Goal: Task Accomplishment & Management: Manage account settings

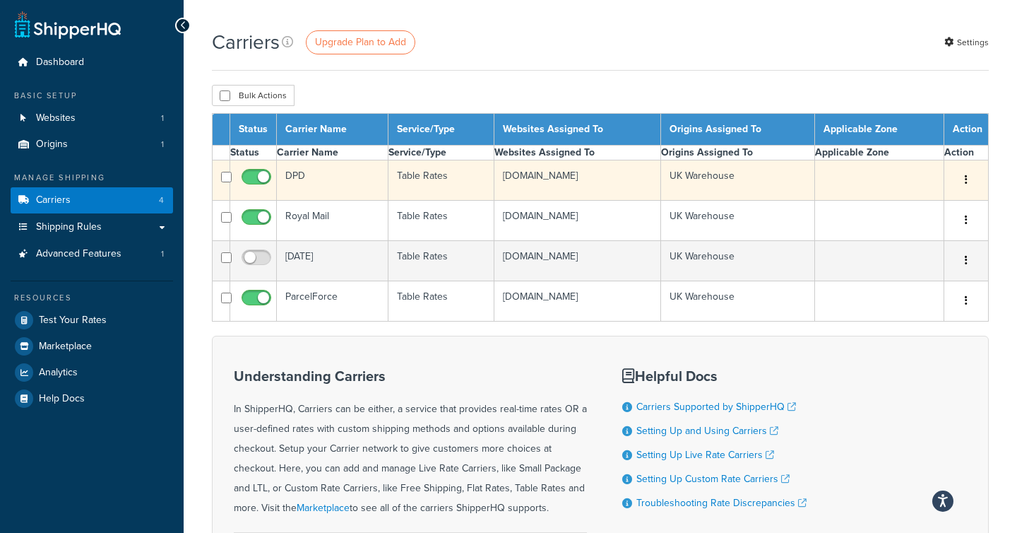
click at [296, 71] on div "Carriers Upgrade Plan to Add Settings" at bounding box center [600, 49] width 777 height 42
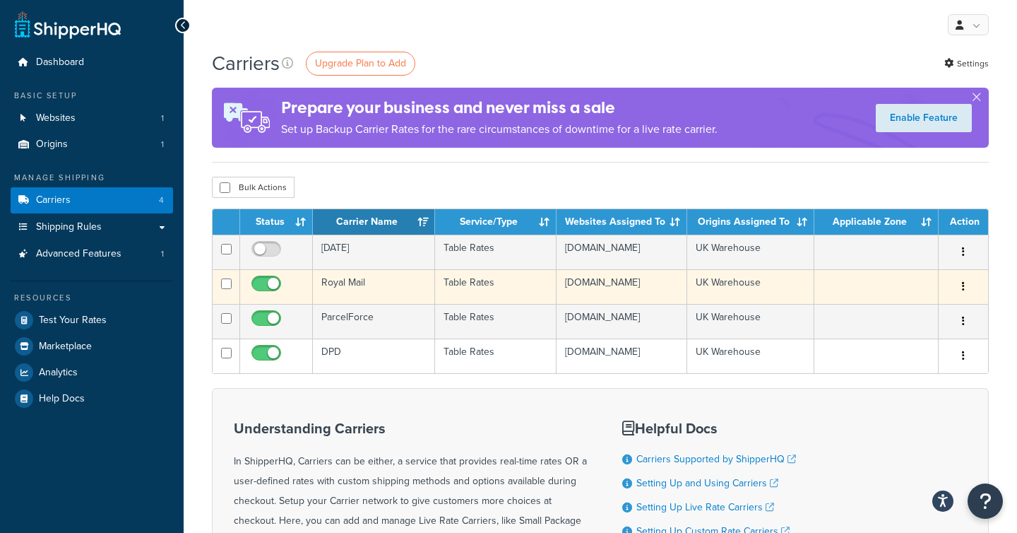
click at [343, 290] on td "Royal Mail" at bounding box center [374, 286] width 122 height 35
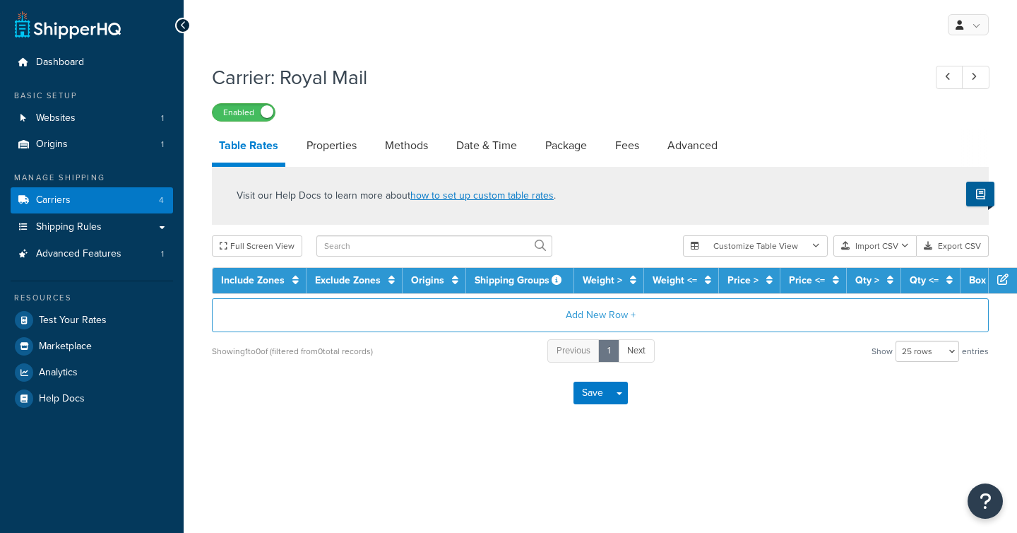
select select "25"
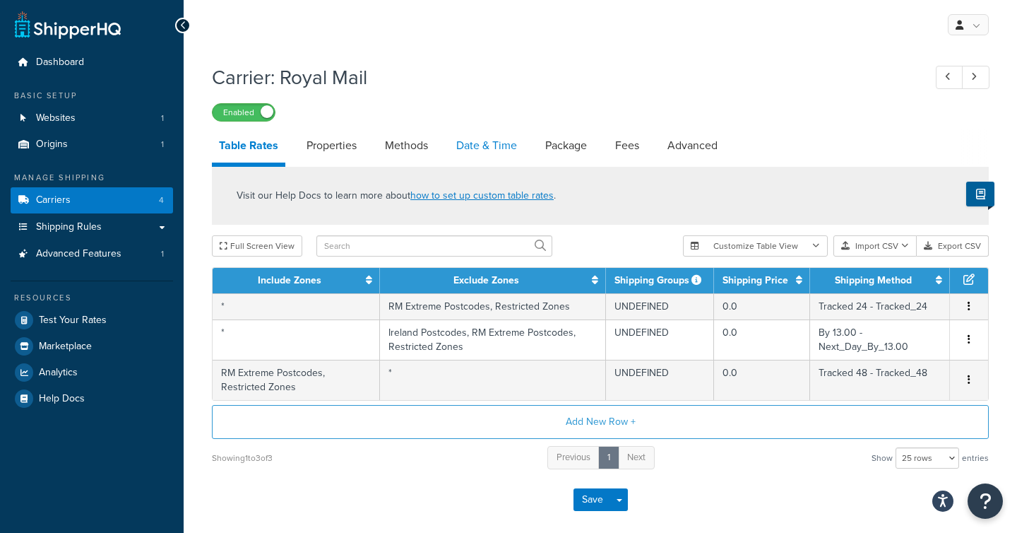
click at [482, 153] on link "Date & Time" at bounding box center [486, 146] width 75 height 34
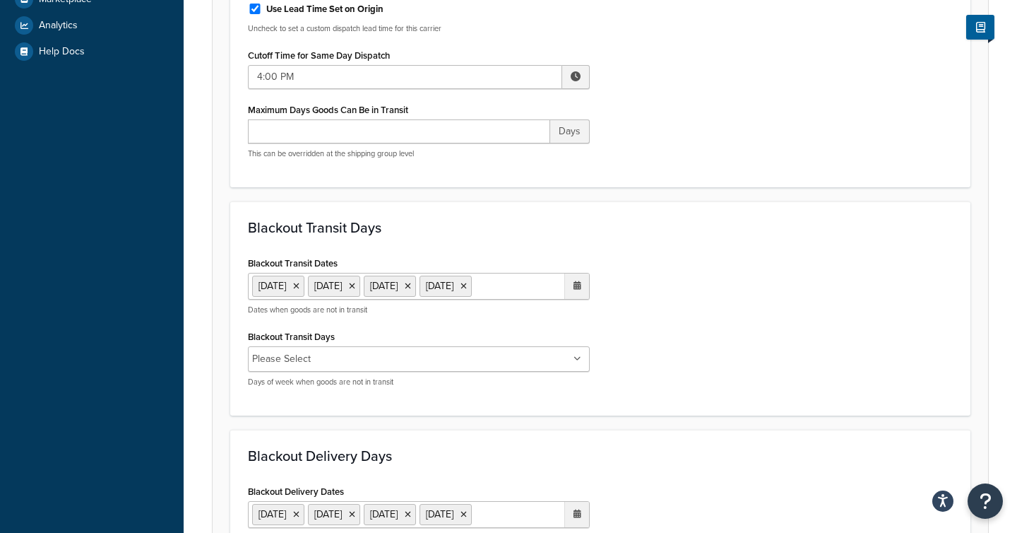
scroll to position [350, 0]
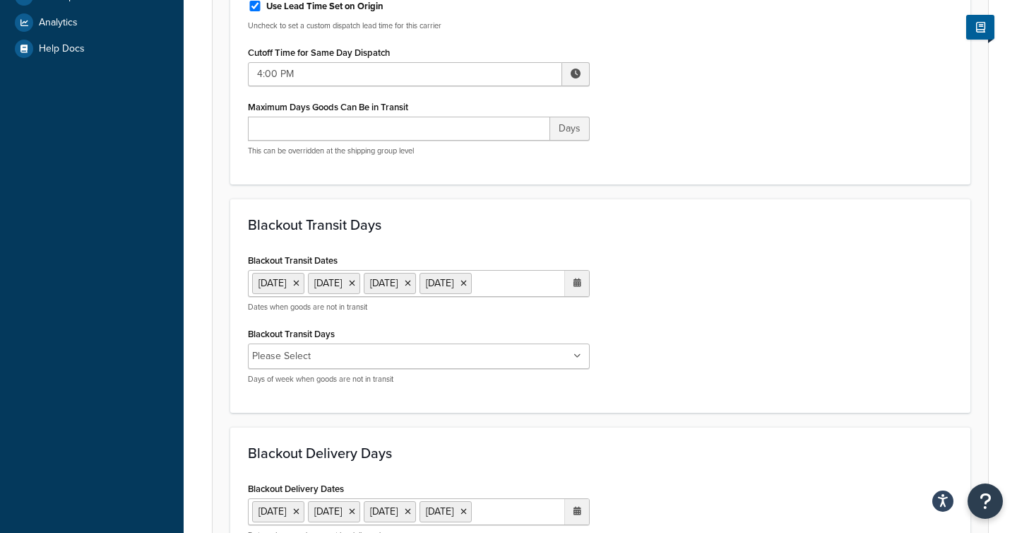
click at [364, 297] on ul "18 Apr 2025 21 Apr 2025 5 May 2025 26 May 2025" at bounding box center [419, 283] width 342 height 27
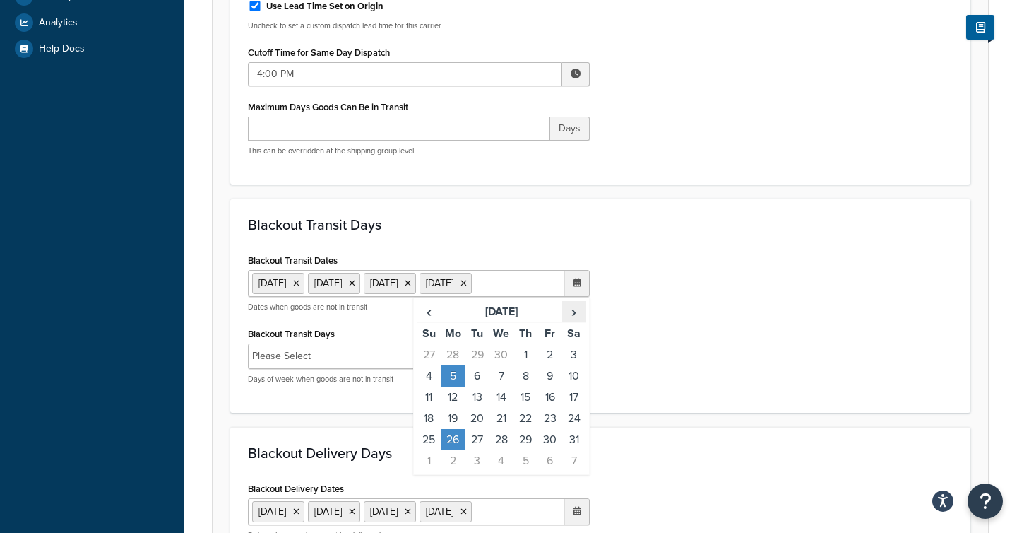
click at [574, 321] on span "›" at bounding box center [574, 312] width 23 height 20
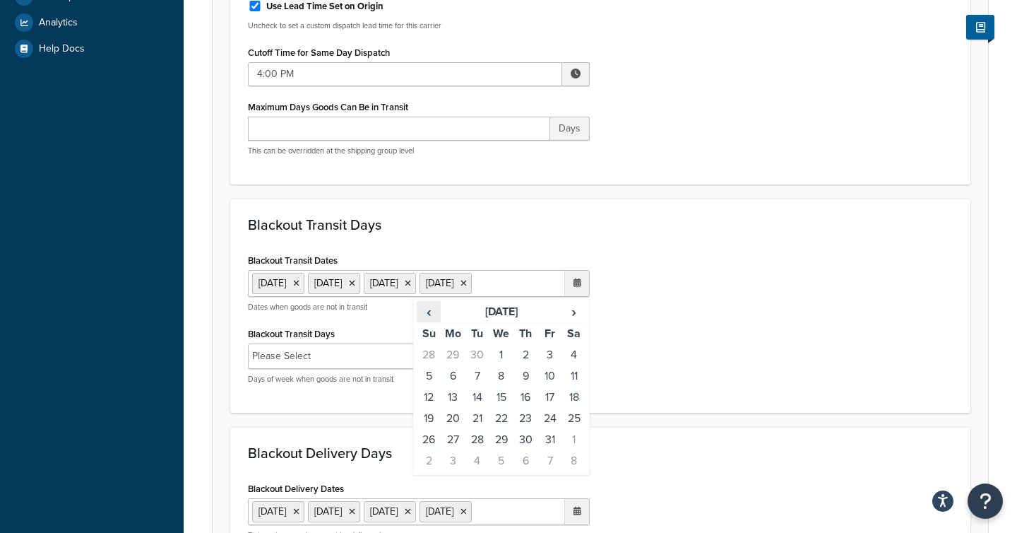
click at [422, 321] on span "‹" at bounding box center [428, 312] width 23 height 20
click at [451, 450] on td "25" at bounding box center [453, 439] width 24 height 21
click at [637, 309] on div "Blackout Transit Dates 18 Apr 2025 21 Apr 2025 5 May 2025 26 May 2025 25 Aug 20…" at bounding box center [600, 322] width 726 height 145
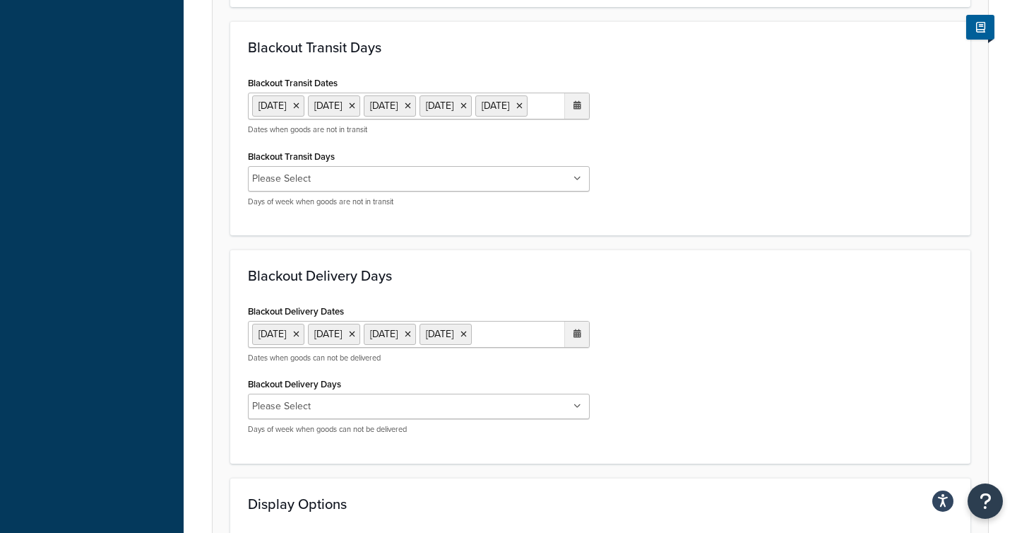
scroll to position [530, 0]
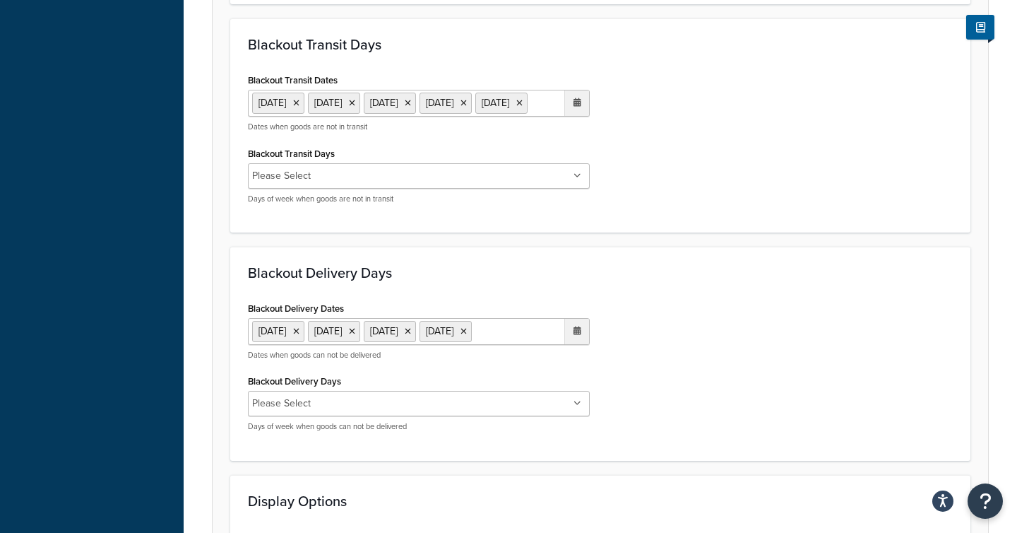
click at [366, 345] on ul "18 Apr 2025 21 Apr 2025 5 May 2025 26 May 2025" at bounding box center [419, 331] width 342 height 27
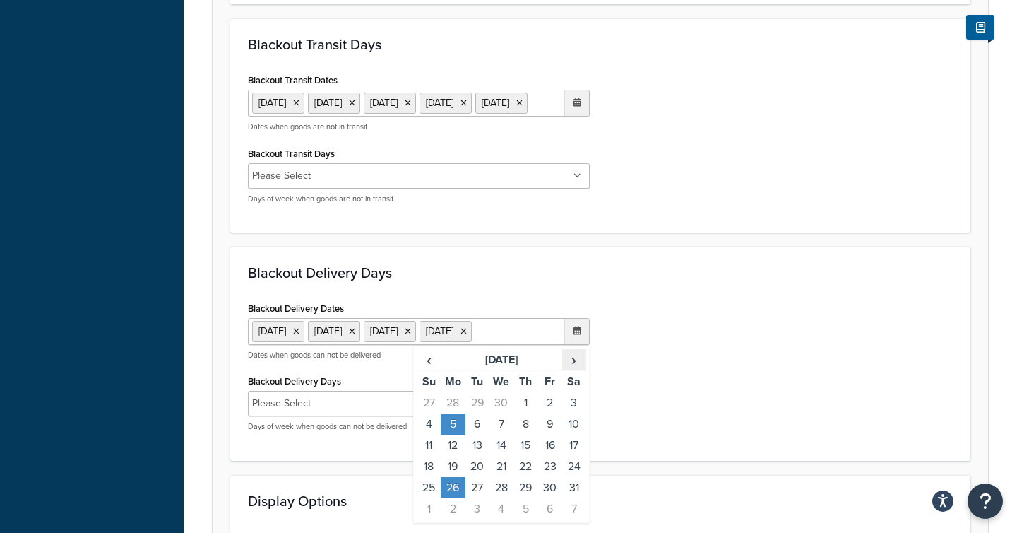
click at [573, 369] on span "›" at bounding box center [574, 360] width 23 height 20
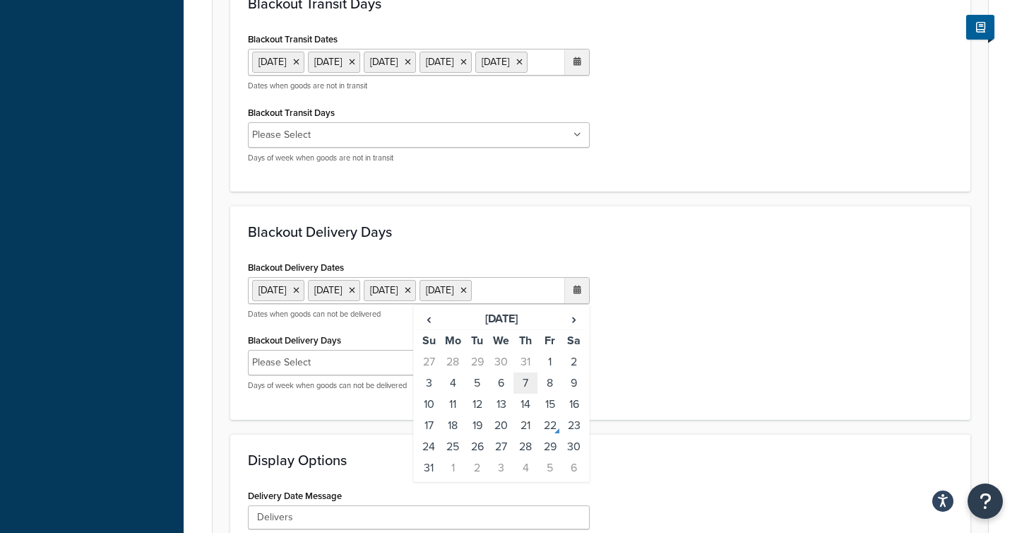
scroll to position [579, 0]
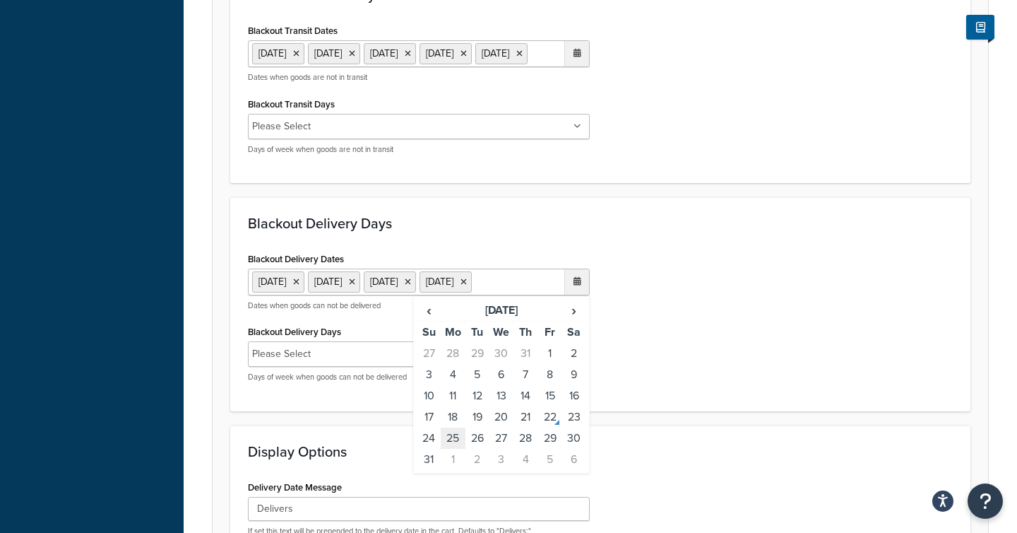
click at [450, 449] on td "25" at bounding box center [453, 437] width 24 height 21
click at [682, 278] on div "Blackout Delivery Dates 18 Apr 2025 21 Apr 2025 5 May 2025 26 May 2025 25 Aug 2…" at bounding box center [600, 321] width 726 height 145
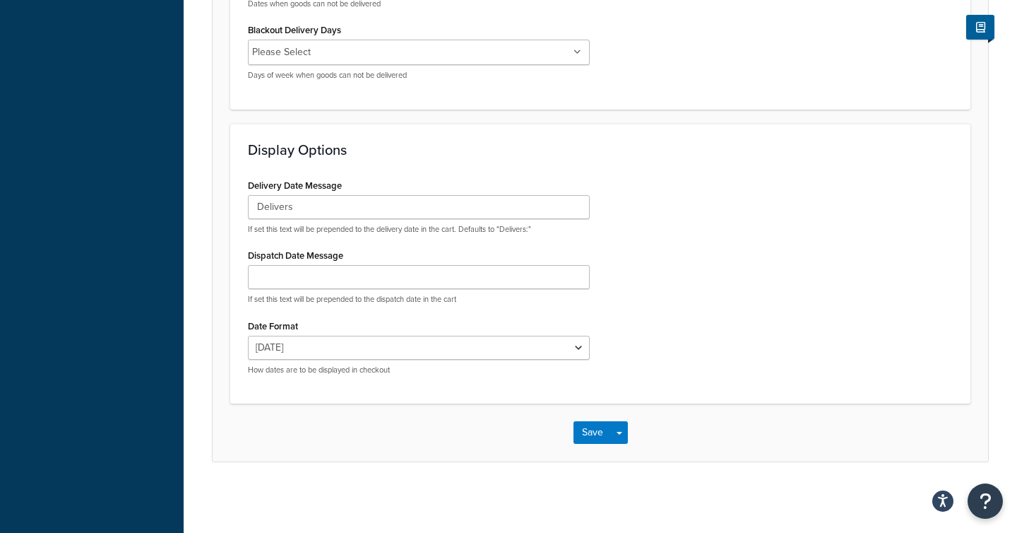
scroll to position [888, 0]
click at [589, 444] on button "Save" at bounding box center [593, 432] width 38 height 23
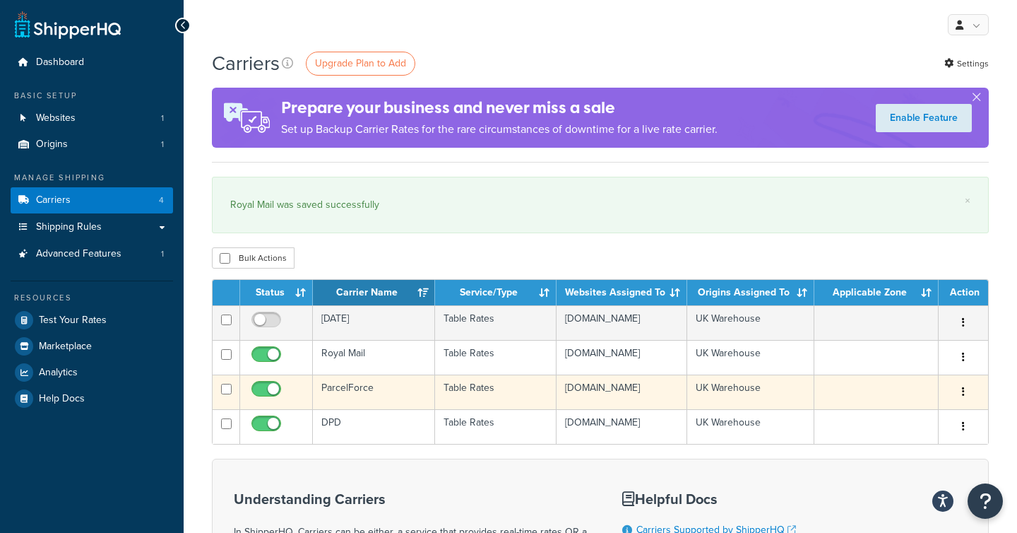
click at [459, 402] on td "Table Rates" at bounding box center [495, 391] width 121 height 35
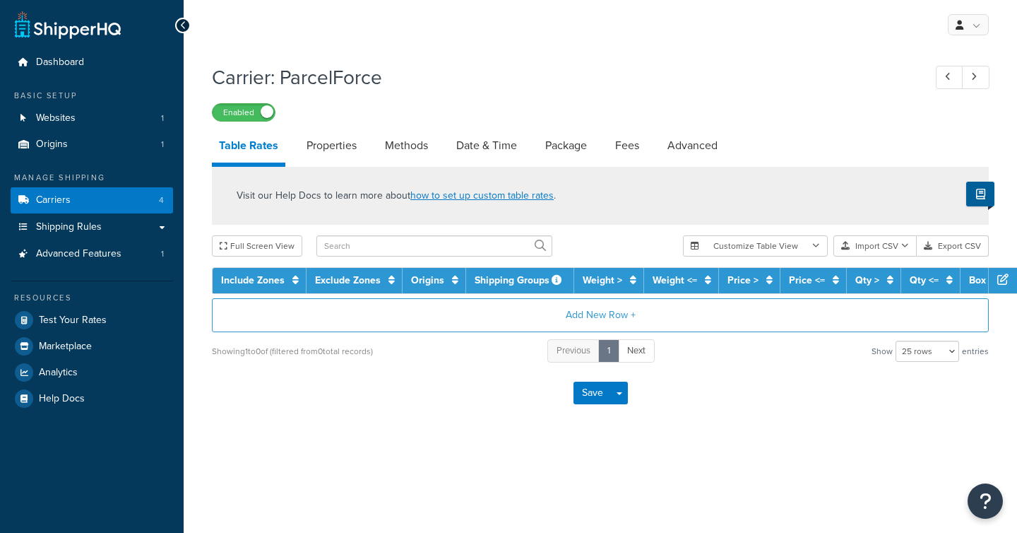
select select "25"
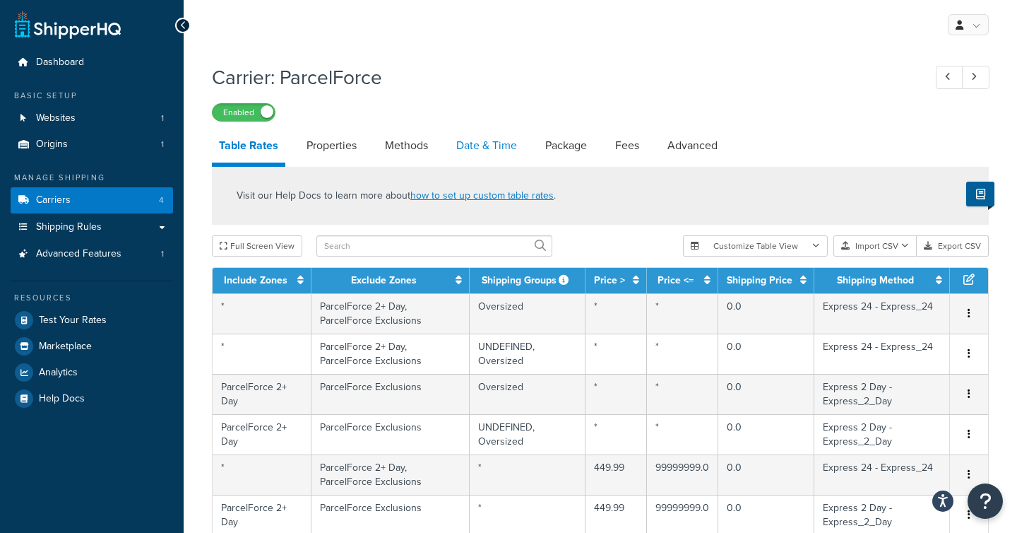
click at [485, 155] on link "Date & Time" at bounding box center [486, 146] width 75 height 34
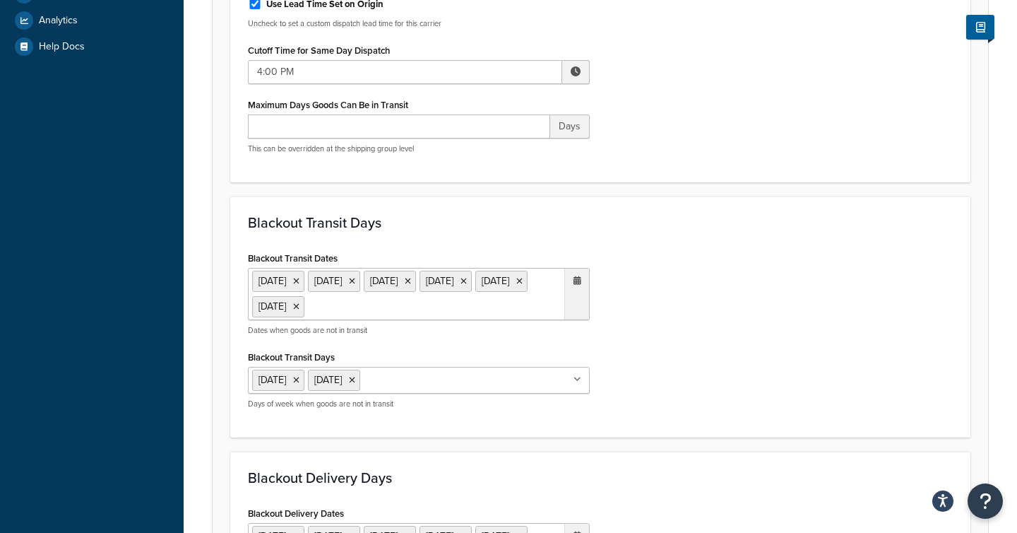
scroll to position [353, 0]
click at [525, 308] on ul "18 Apr 2025 21 Apr 2025 5 May 2025 26 May 2025 25 Dec 2025 26 Dec 2025" at bounding box center [419, 292] width 342 height 52
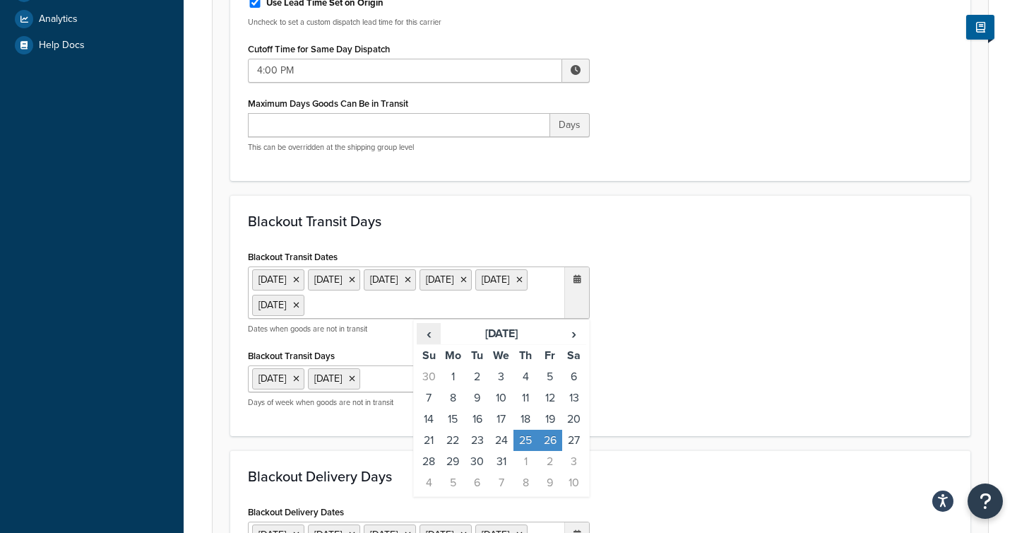
click at [423, 332] on span "‹" at bounding box center [428, 333] width 23 height 20
click at [454, 461] on td "25" at bounding box center [453, 461] width 24 height 21
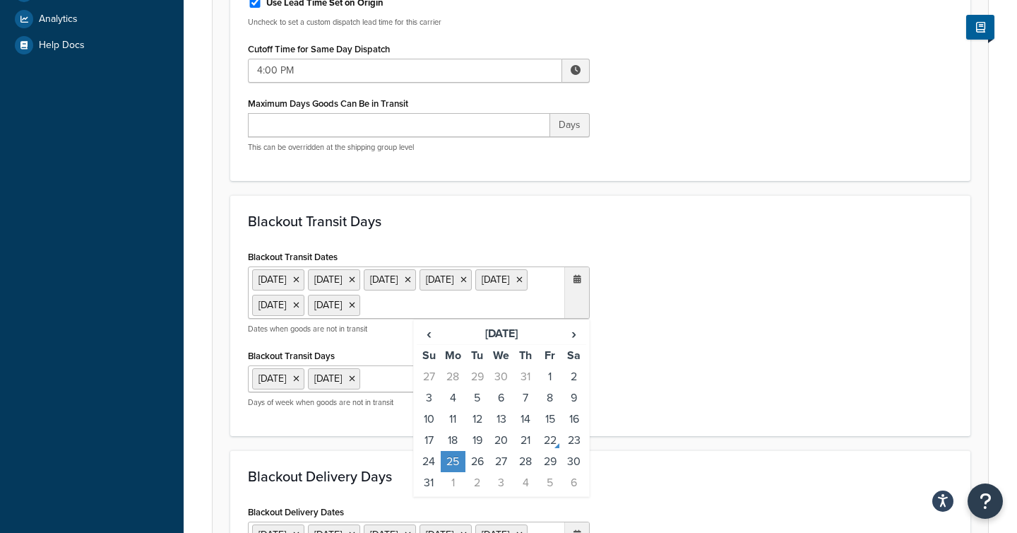
click at [642, 304] on div "Blackout Transit Dates 18 Apr 2025 21 Apr 2025 5 May 2025 26 May 2025 25 Dec 20…" at bounding box center [600, 333] width 726 height 172
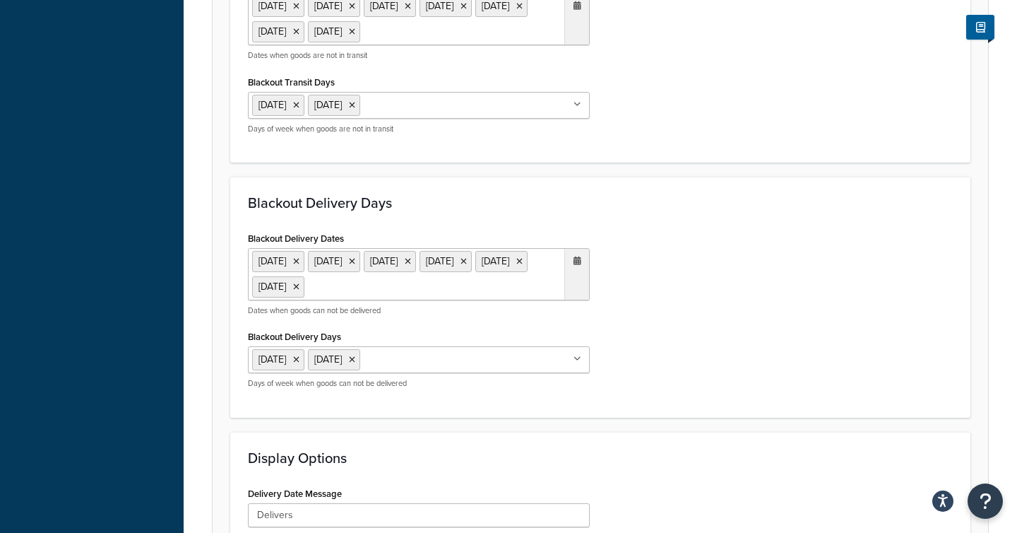
scroll to position [627, 0]
click at [530, 299] on ul "18 Apr 2025 21 Apr 2025 5 May 2025 26 May 2025 25 Dec 2025 26 Dec 2025" at bounding box center [419, 273] width 342 height 52
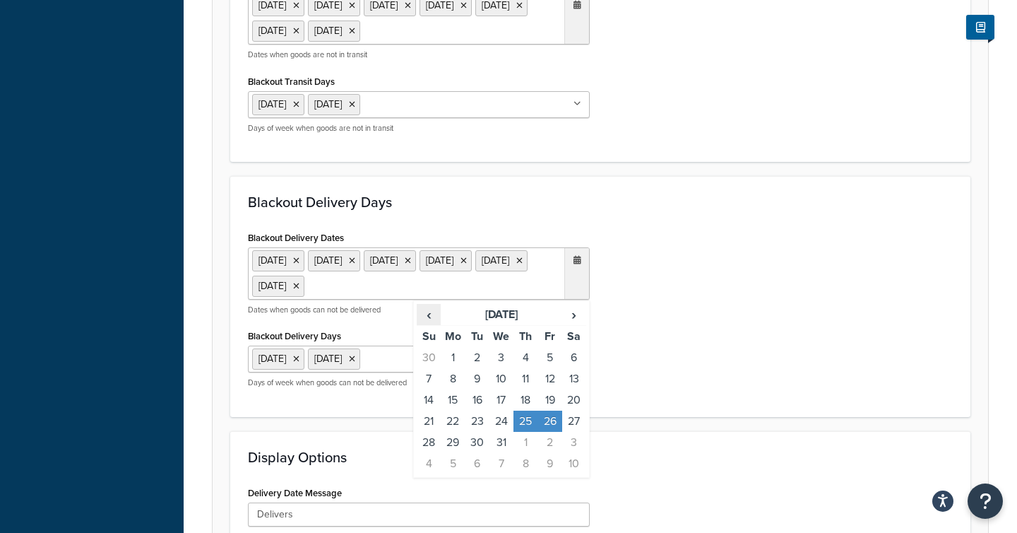
click at [431, 324] on span "‹" at bounding box center [428, 314] width 23 height 20
click at [451, 453] on td "25" at bounding box center [453, 442] width 24 height 21
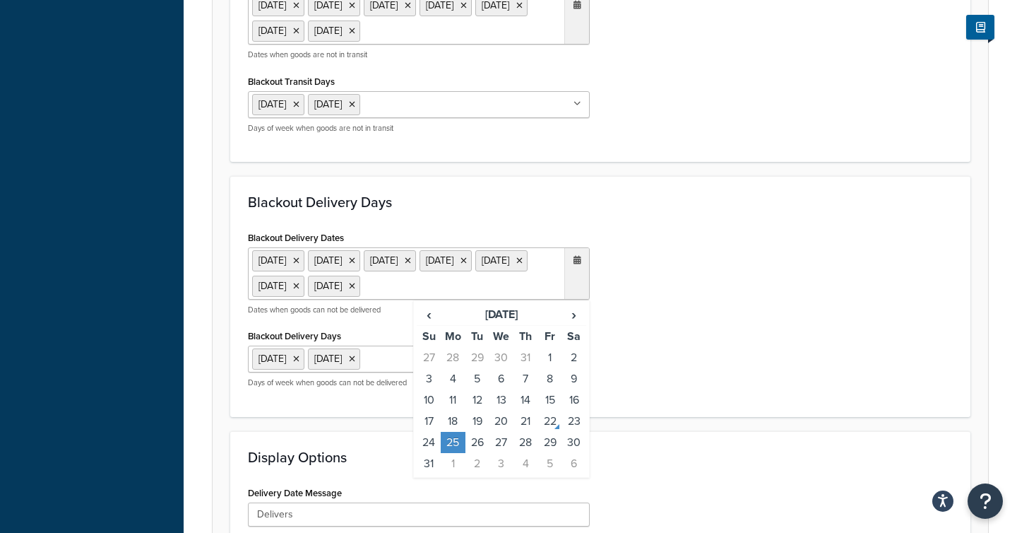
click at [653, 305] on div "Blackout Delivery Dates 18 Apr 2025 21 Apr 2025 5 May 2025 26 May 2025 25 Aug 2…" at bounding box center [600, 313] width 726 height 172
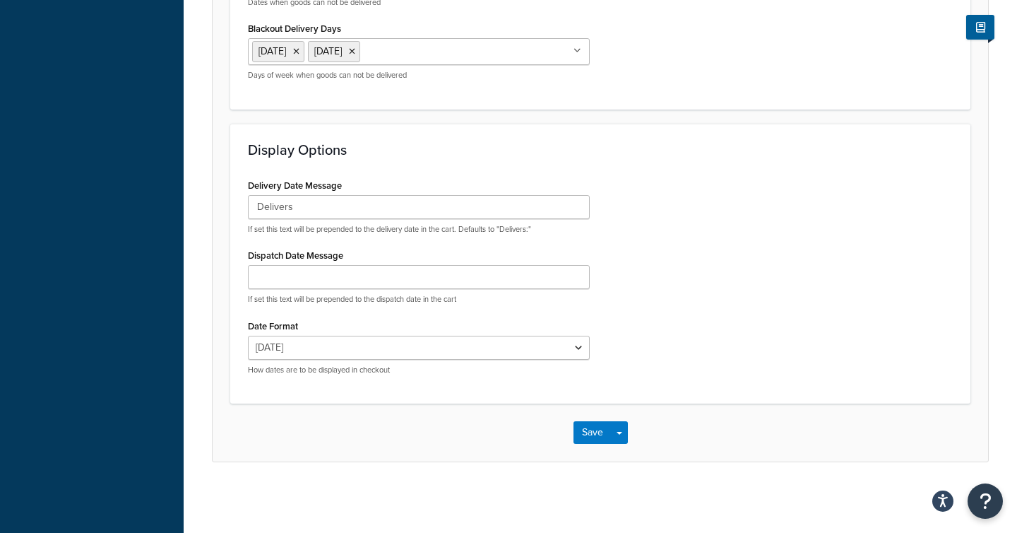
scroll to position [938, 0]
click at [588, 444] on button "Save" at bounding box center [593, 432] width 38 height 23
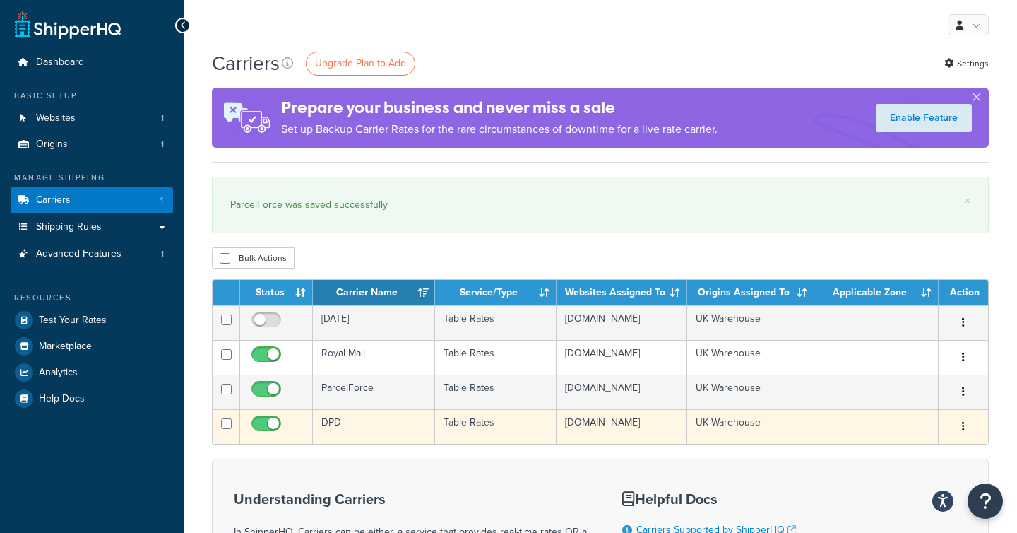
click at [362, 441] on td "DPD" at bounding box center [374, 426] width 122 height 35
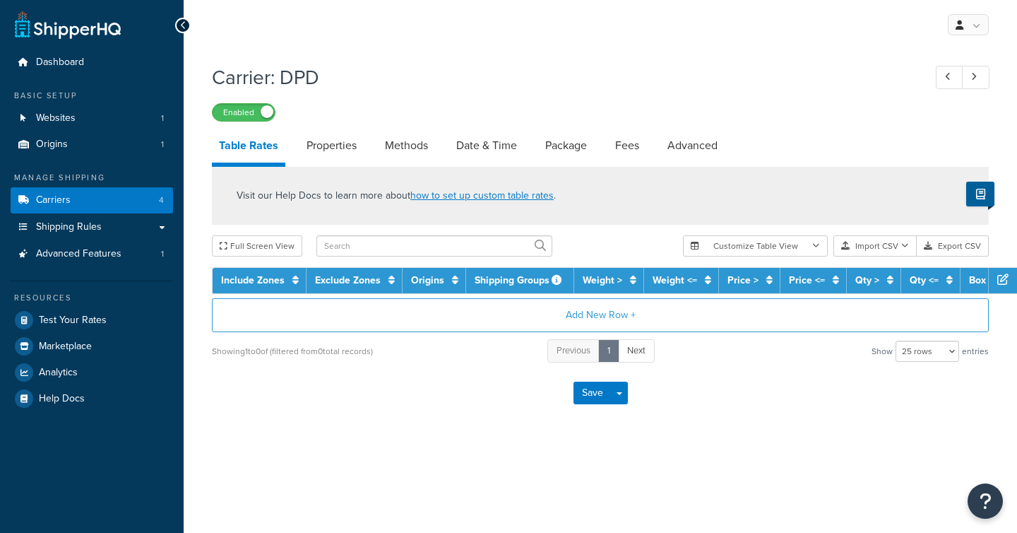
select select "25"
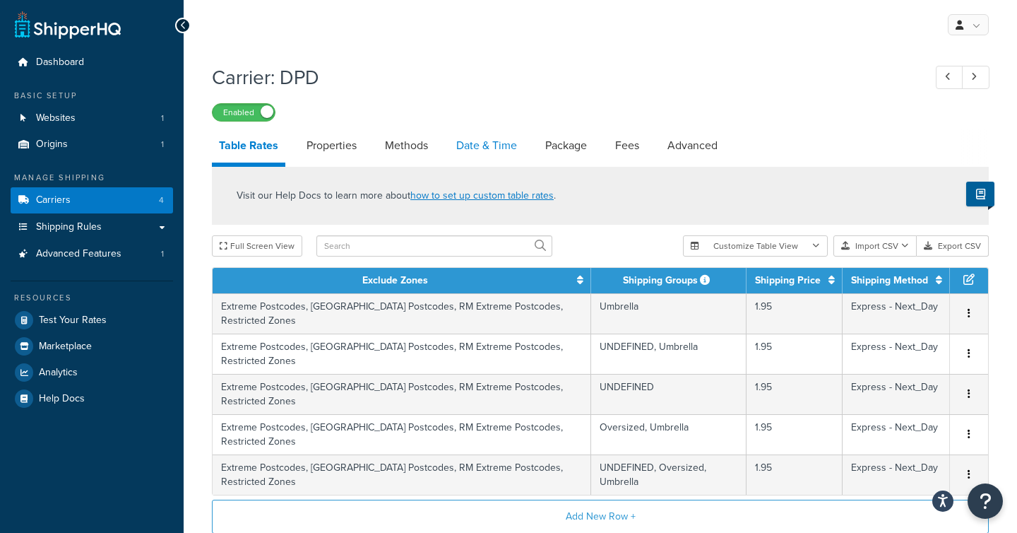
click at [482, 138] on link "Date & Time" at bounding box center [486, 146] width 75 height 34
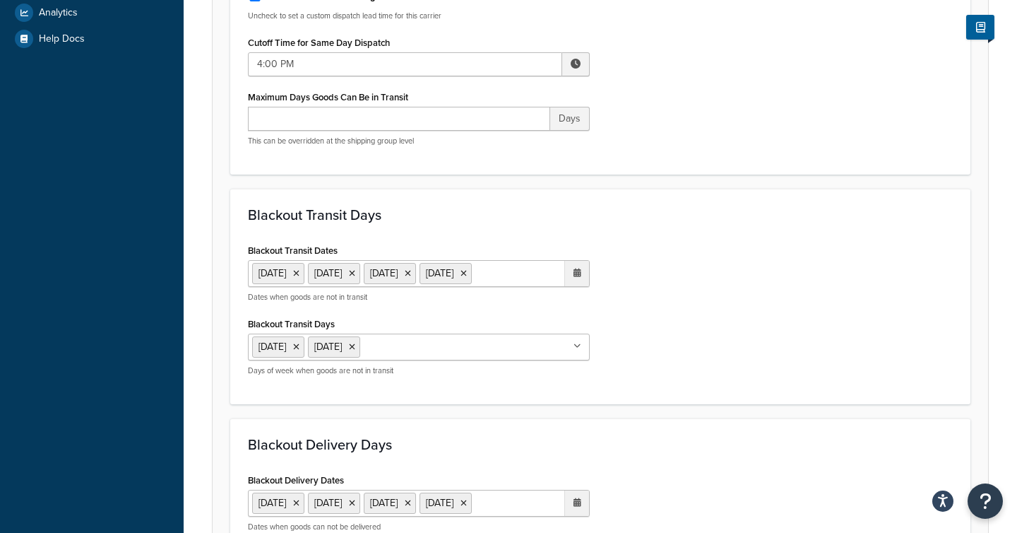
scroll to position [371, 0]
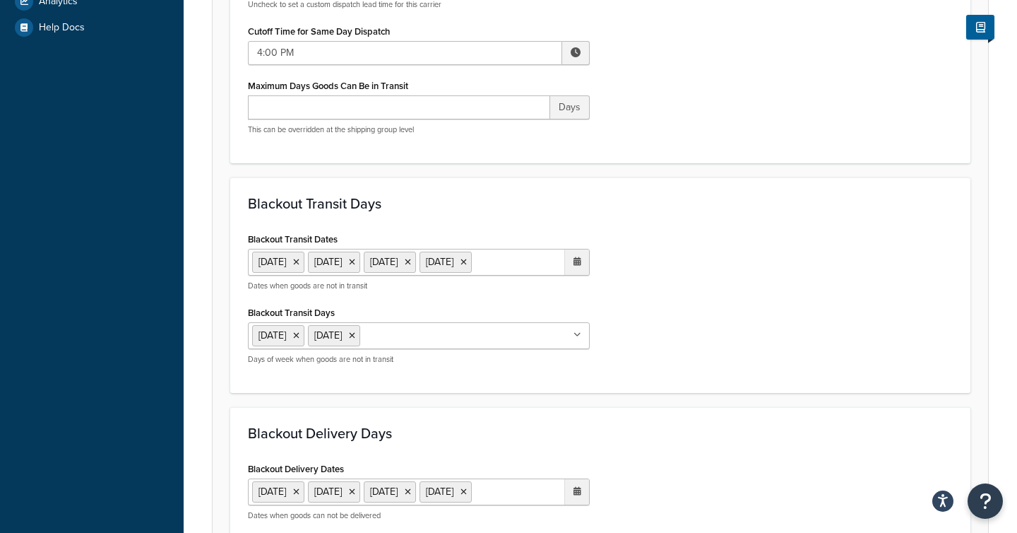
click at [357, 275] on ul "[DATE] [DATE] [DATE] [DATE]" at bounding box center [419, 262] width 342 height 27
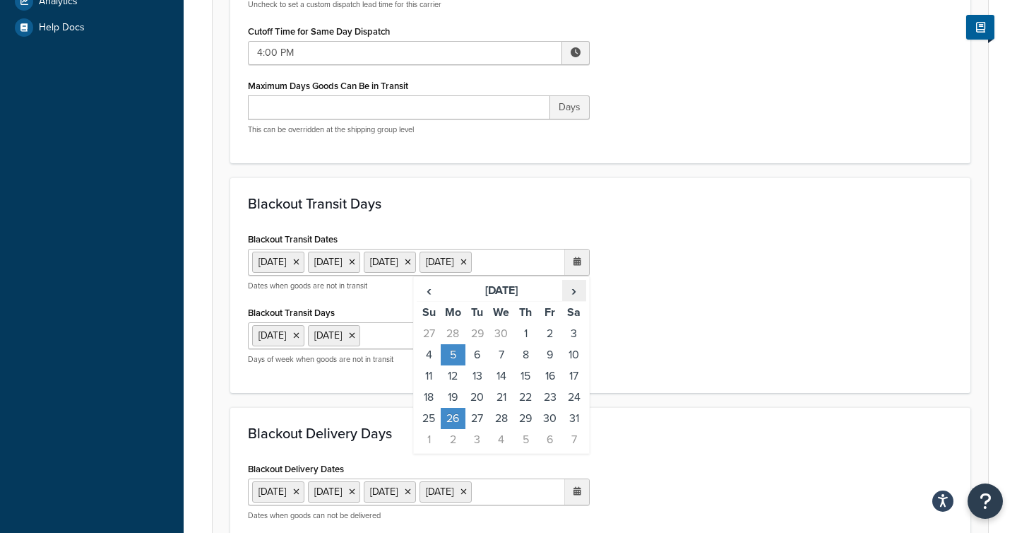
click at [573, 300] on span "›" at bounding box center [574, 290] width 23 height 20
click at [452, 429] on td "25" at bounding box center [453, 418] width 24 height 21
click at [667, 276] on div "Blackout Transit Dates 18 Apr 2025 21 Apr 2025 5 May 2025 26 May 2025 25 Aug 20…" at bounding box center [600, 302] width 726 height 146
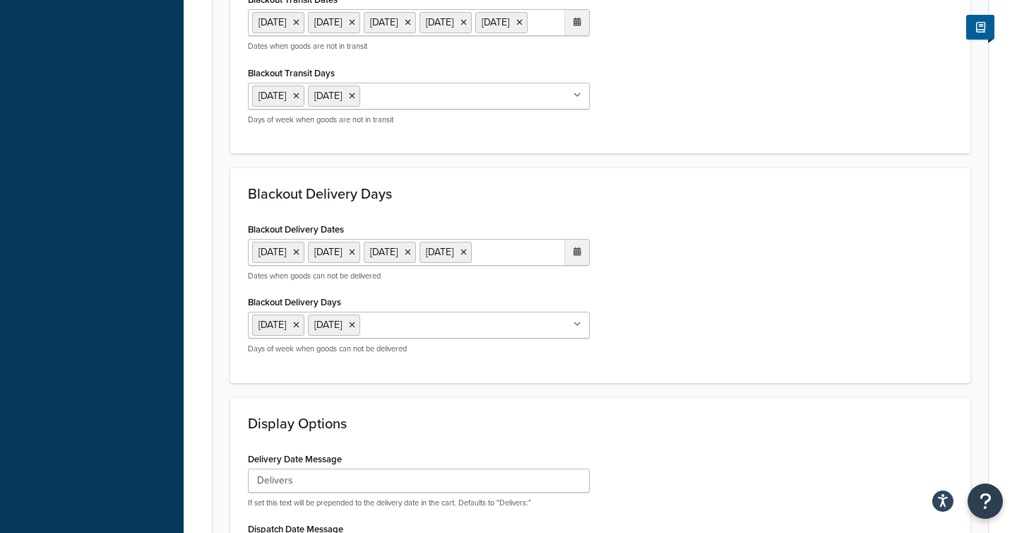
scroll to position [613, 0]
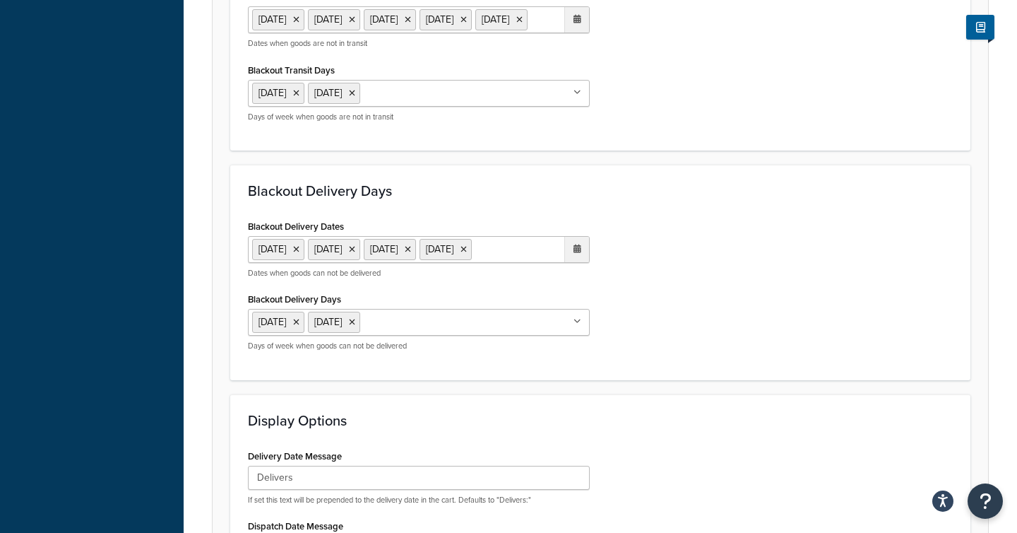
click at [416, 263] on ul "18 Apr 2025 21 Apr 2025 5 May 2025 26 May 2025" at bounding box center [419, 249] width 342 height 27
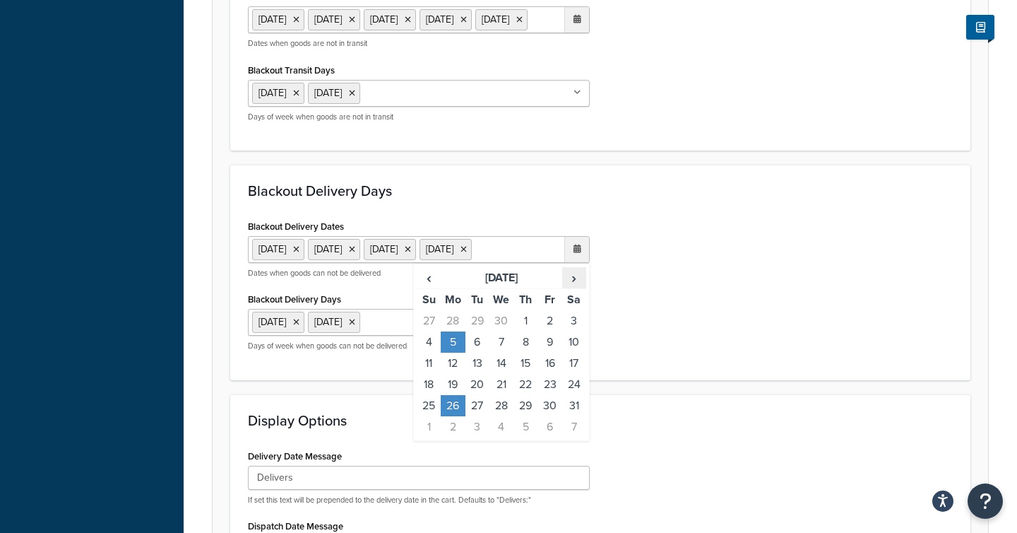
click at [571, 287] on span "›" at bounding box center [574, 278] width 23 height 20
click at [451, 416] on td "25" at bounding box center [453, 405] width 24 height 21
click at [658, 321] on div "Blackout Delivery Dates 18 Apr 2025 21 Apr 2025 5 May 2025 26 May 2025 25 Aug 2…" at bounding box center [600, 289] width 726 height 146
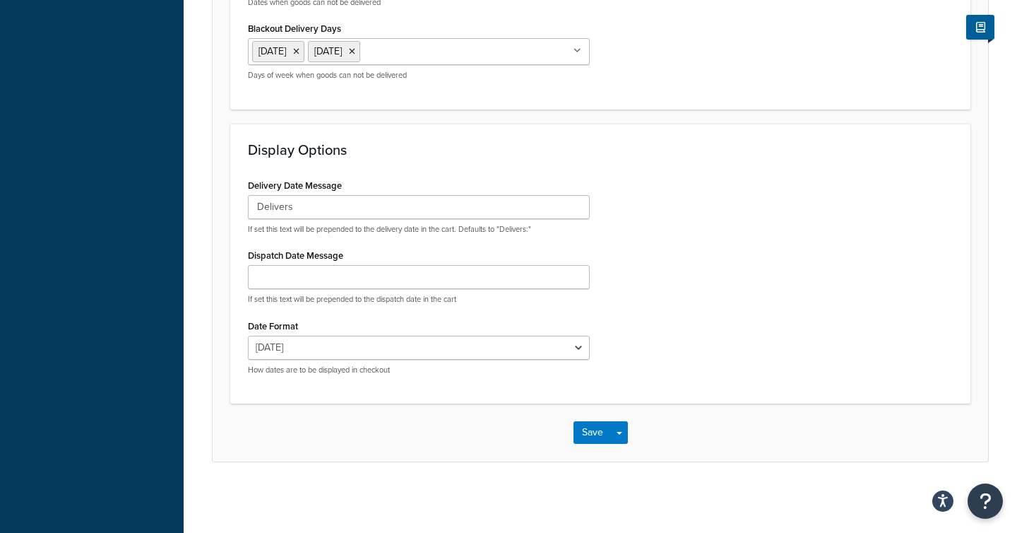
scroll to position [898, 0]
click at [587, 444] on button "Save" at bounding box center [593, 432] width 38 height 23
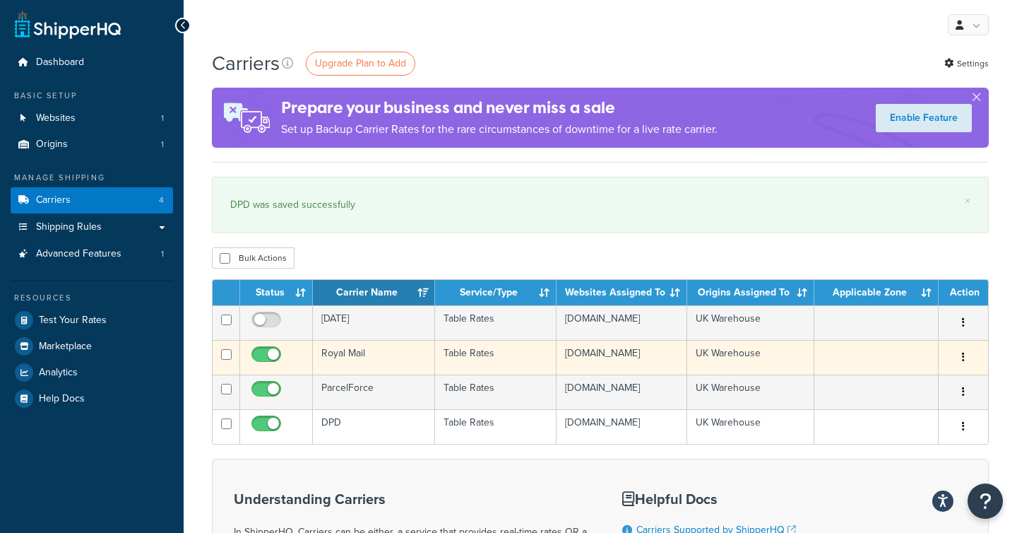
click at [345, 366] on td "Royal Mail" at bounding box center [374, 357] width 122 height 35
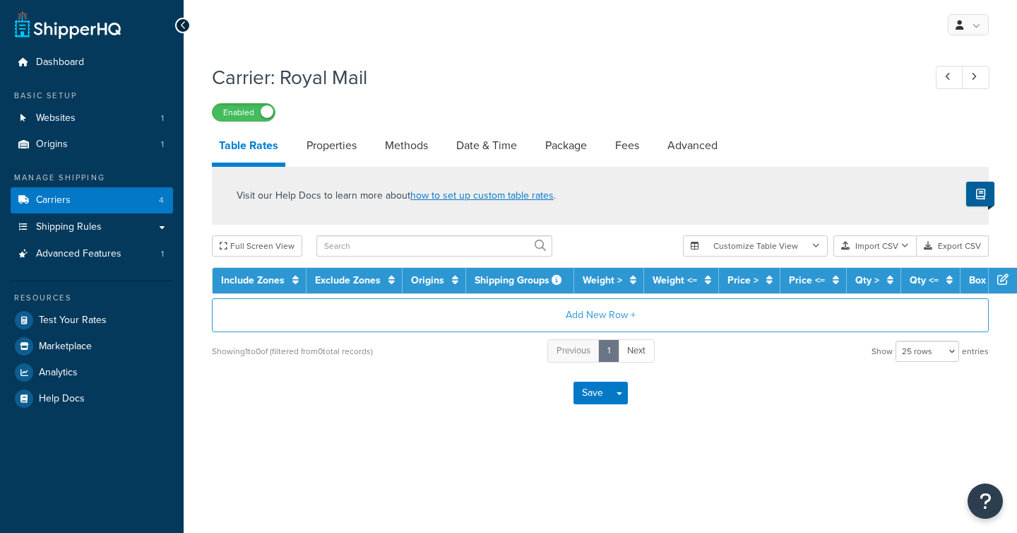
select select "25"
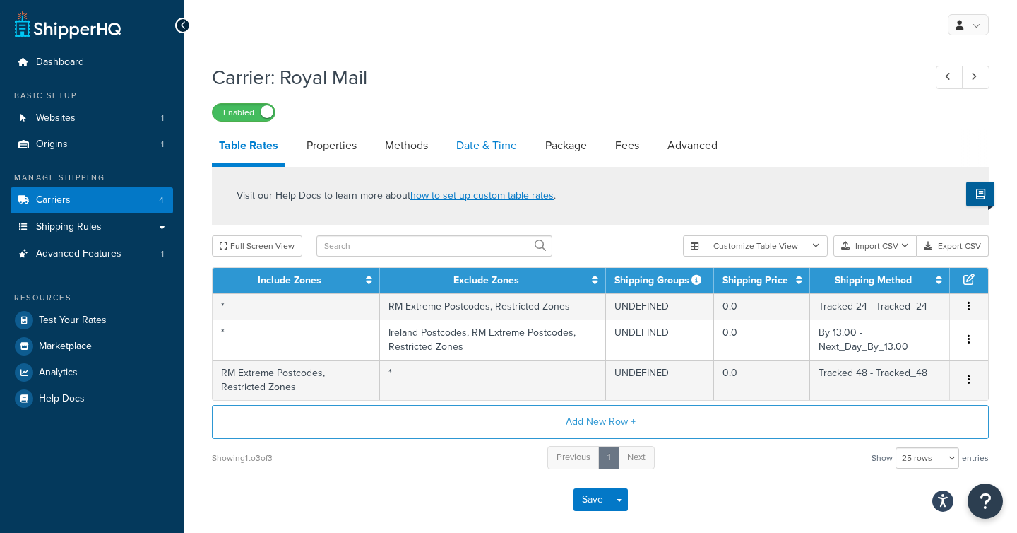
click at [476, 144] on link "Date & Time" at bounding box center [486, 146] width 75 height 34
